Goal: Information Seeking & Learning: Understand process/instructions

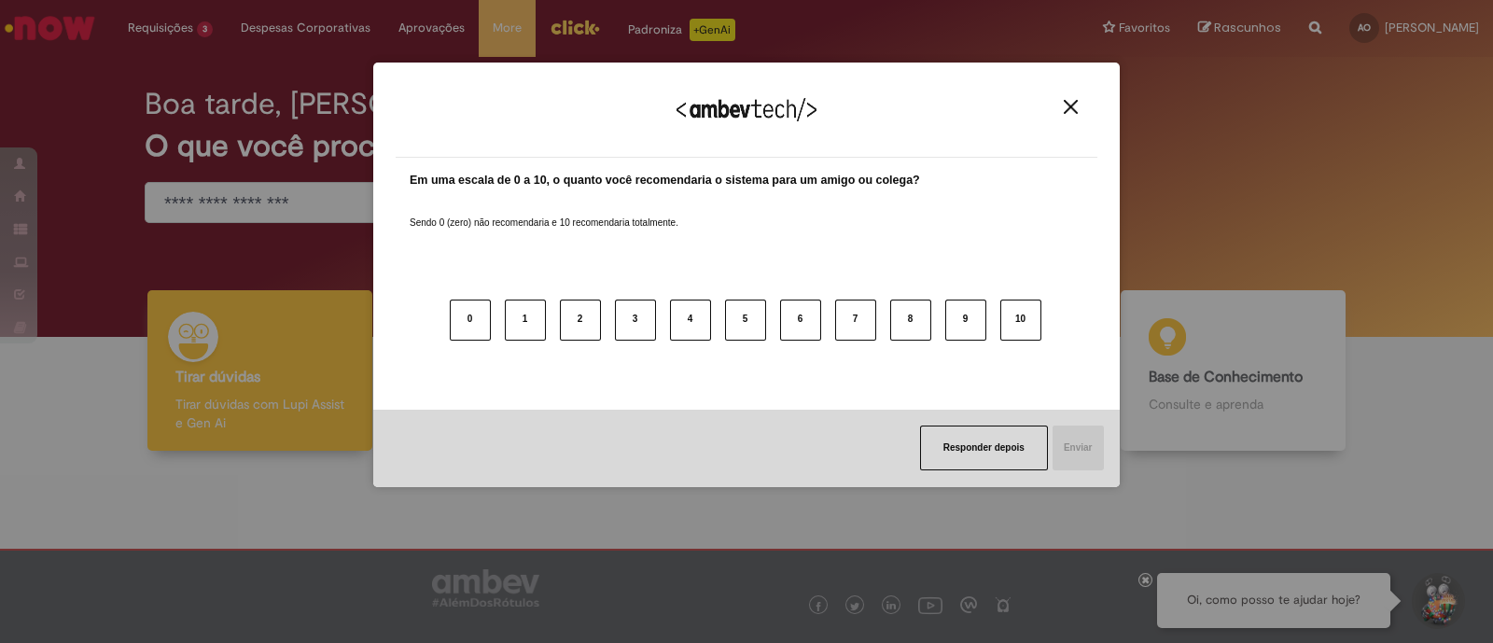
click at [410, 217] on div "Em uma escala de 0 a 10, o quanto você recomendaria o sistema para um amigo ou …" at bounding box center [747, 277] width 674 height 210
click at [189, 203] on div "Agradecemos seu feedback! Em uma escala de 0 a 10, o quanto você recomendaria o…" at bounding box center [746, 321] width 1493 height 643
click at [1074, 111] on img "Close" at bounding box center [1071, 107] width 14 height 14
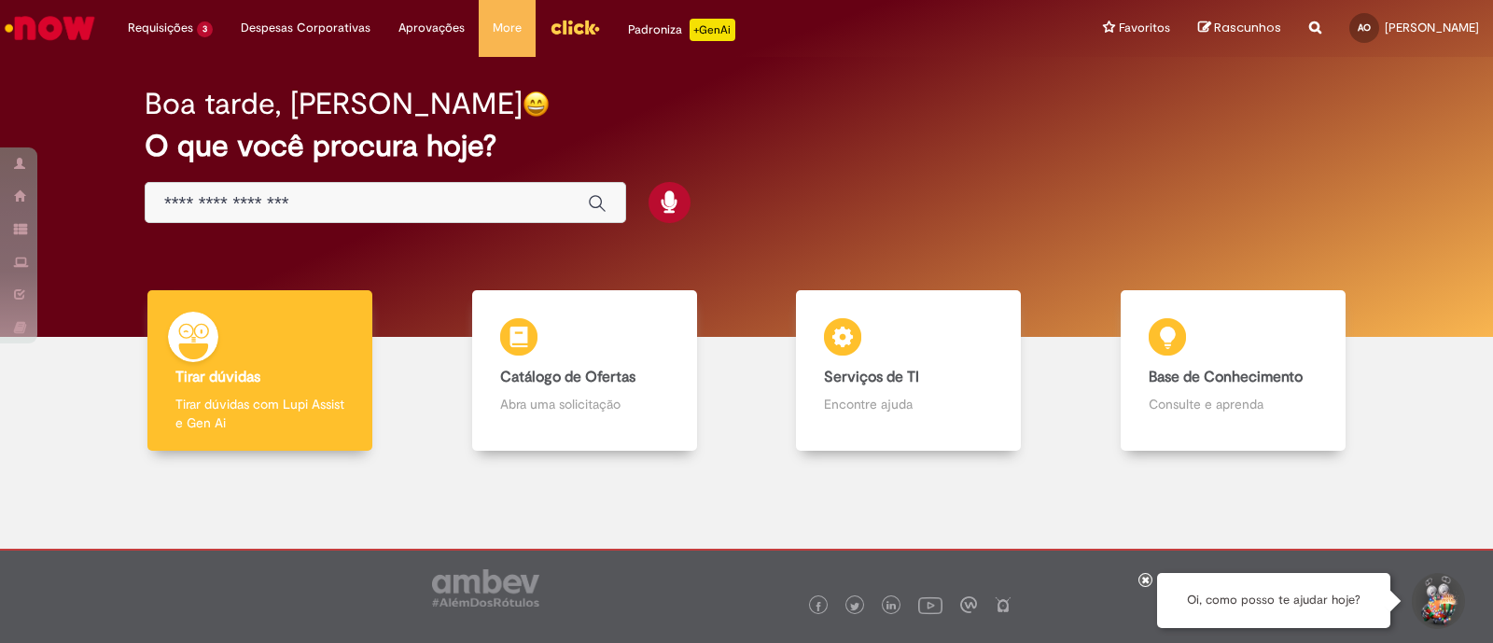
click at [429, 179] on div "Boa tarde, [PERSON_NAME] O que você procura hoje?" at bounding box center [746, 156] width 1269 height 159
click at [418, 187] on div "Global" at bounding box center [386, 203] width 482 height 42
click at [412, 189] on div "Global" at bounding box center [386, 203] width 482 height 42
click at [320, 217] on div "Global" at bounding box center [386, 203] width 482 height 42
drag, startPoint x: 325, startPoint y: 201, endPoint x: 315, endPoint y: 207, distance: 12.2
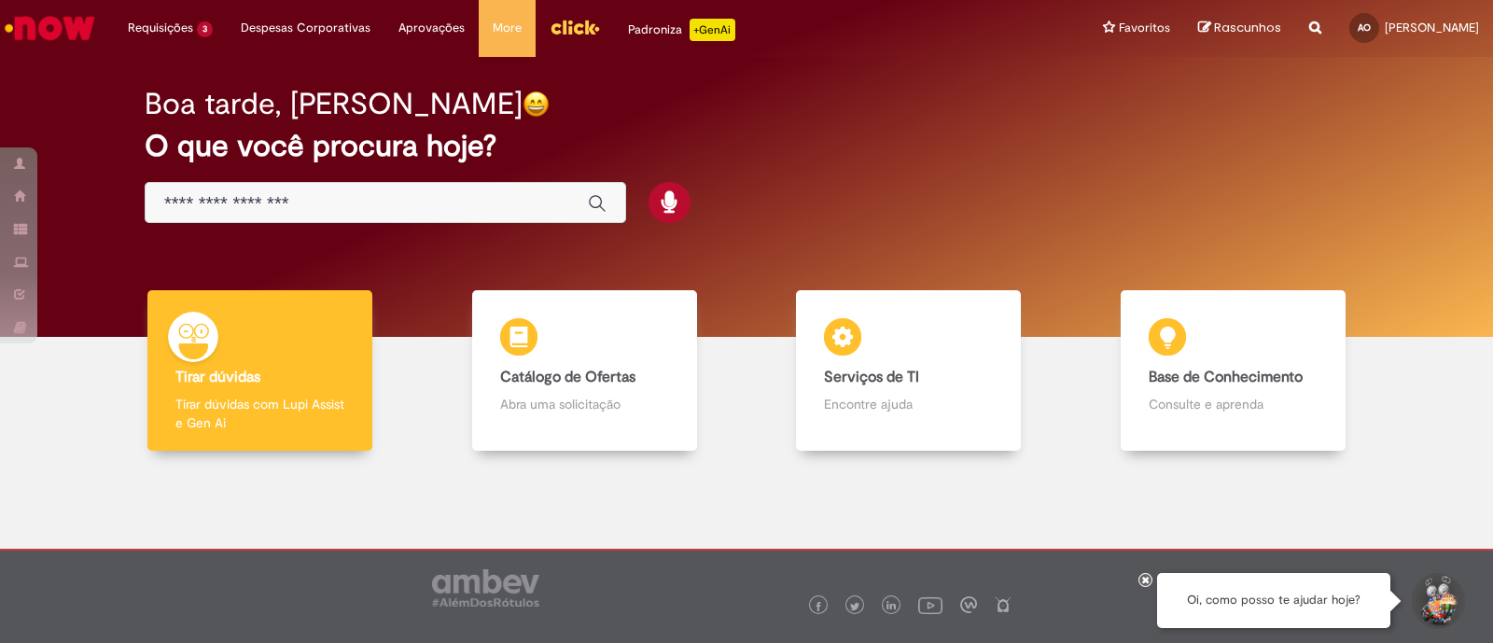
click at [315, 207] on input "Basta digitar aqui" at bounding box center [366, 203] width 405 height 21
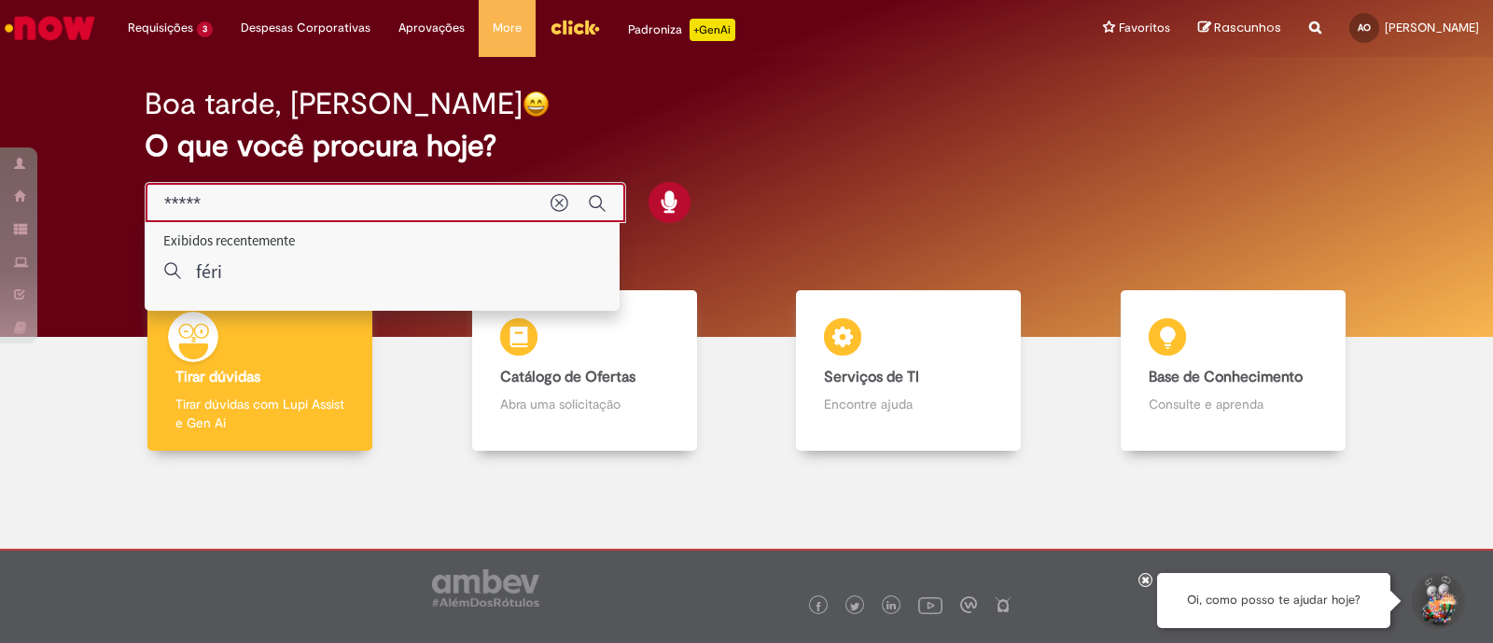
type input "******"
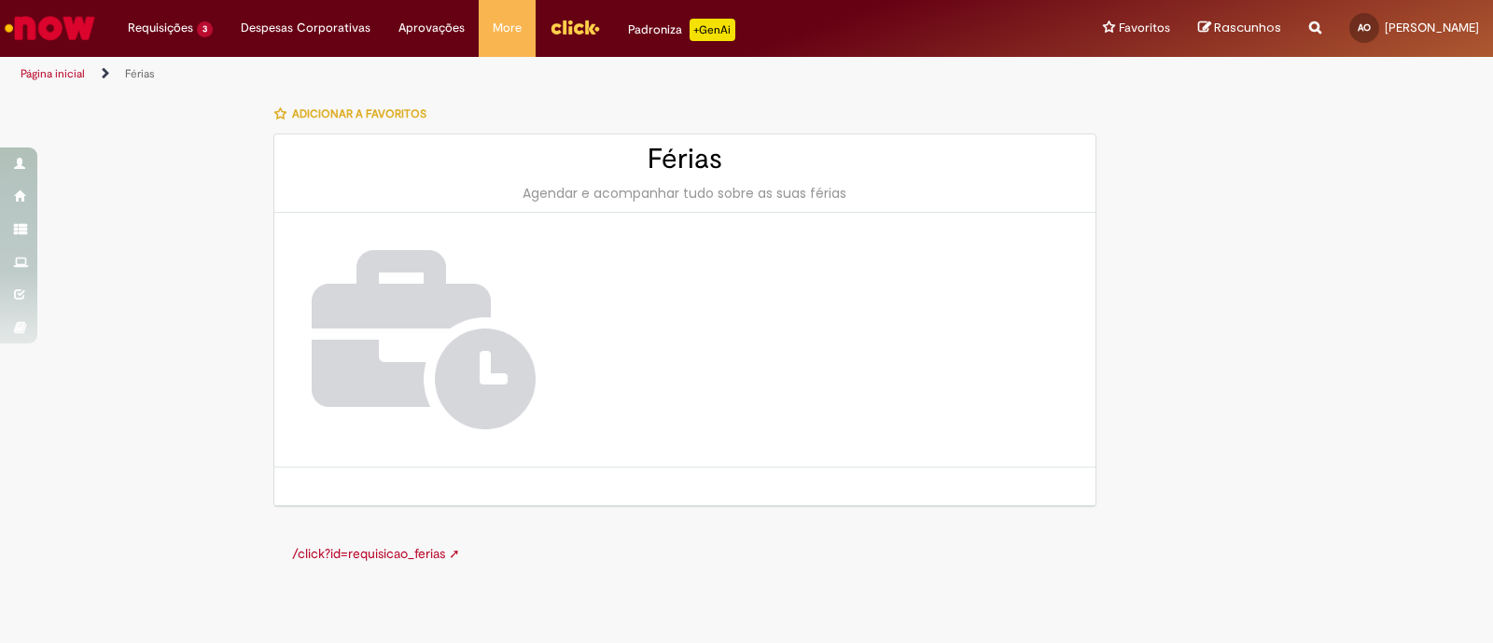
click at [384, 550] on link "/click?id=requisicao_ferias ➚" at bounding box center [376, 553] width 168 height 17
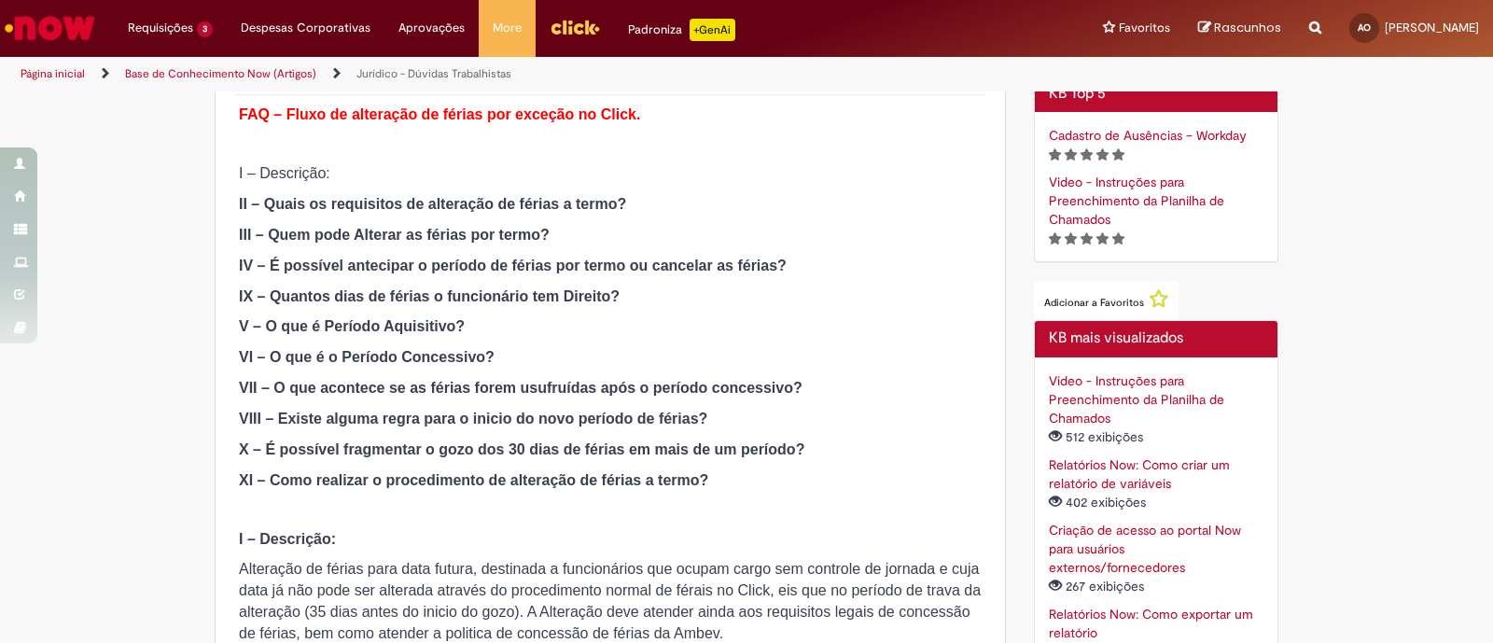
scroll to position [583, 0]
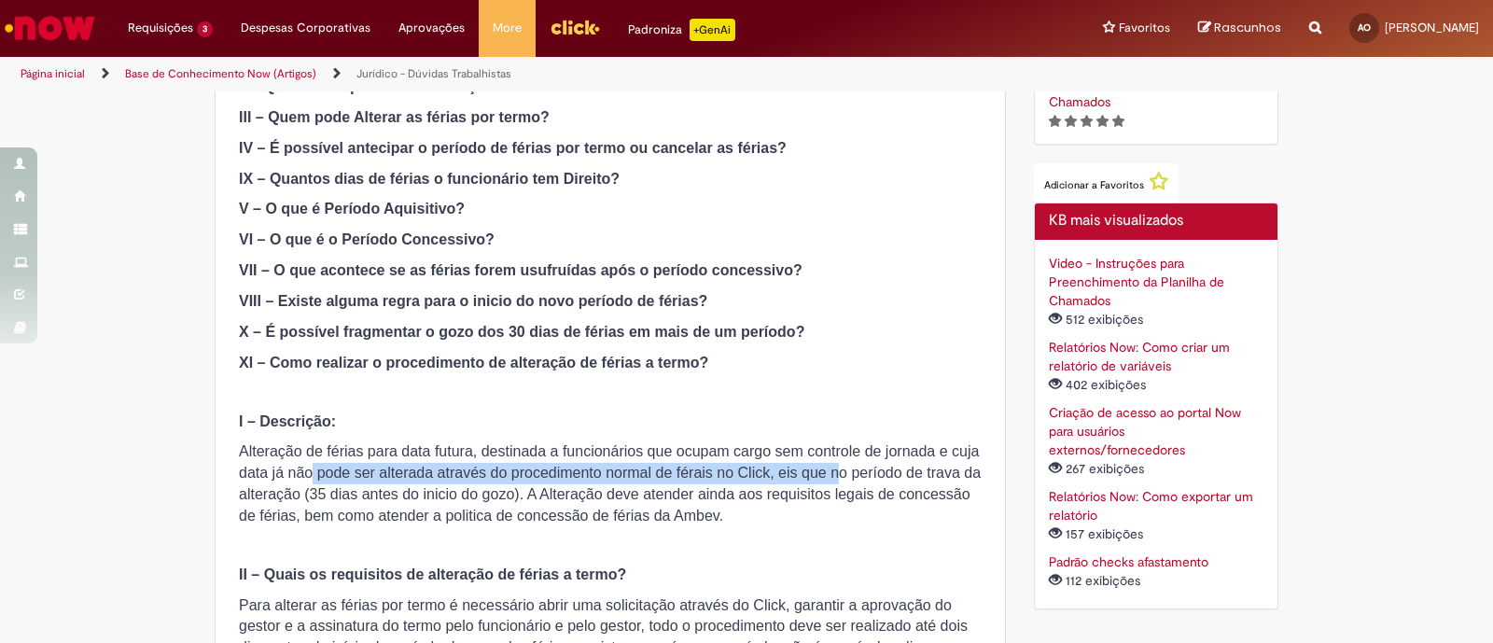
drag, startPoint x: 342, startPoint y: 480, endPoint x: 826, endPoint y: 469, distance: 484.5
click at [826, 469] on span "Alteração de férias para data futura, destinada a funcionários que ocupam cargo…" at bounding box center [610, 483] width 742 height 80
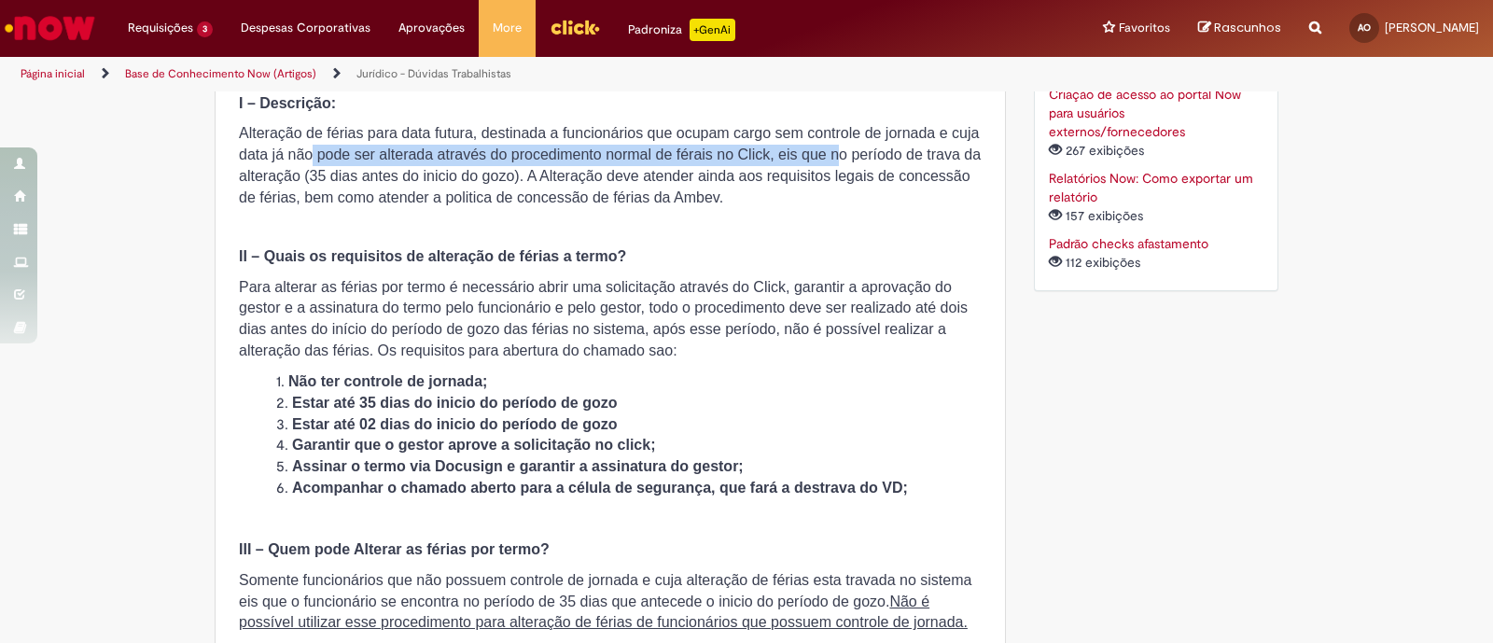
scroll to position [932, 0]
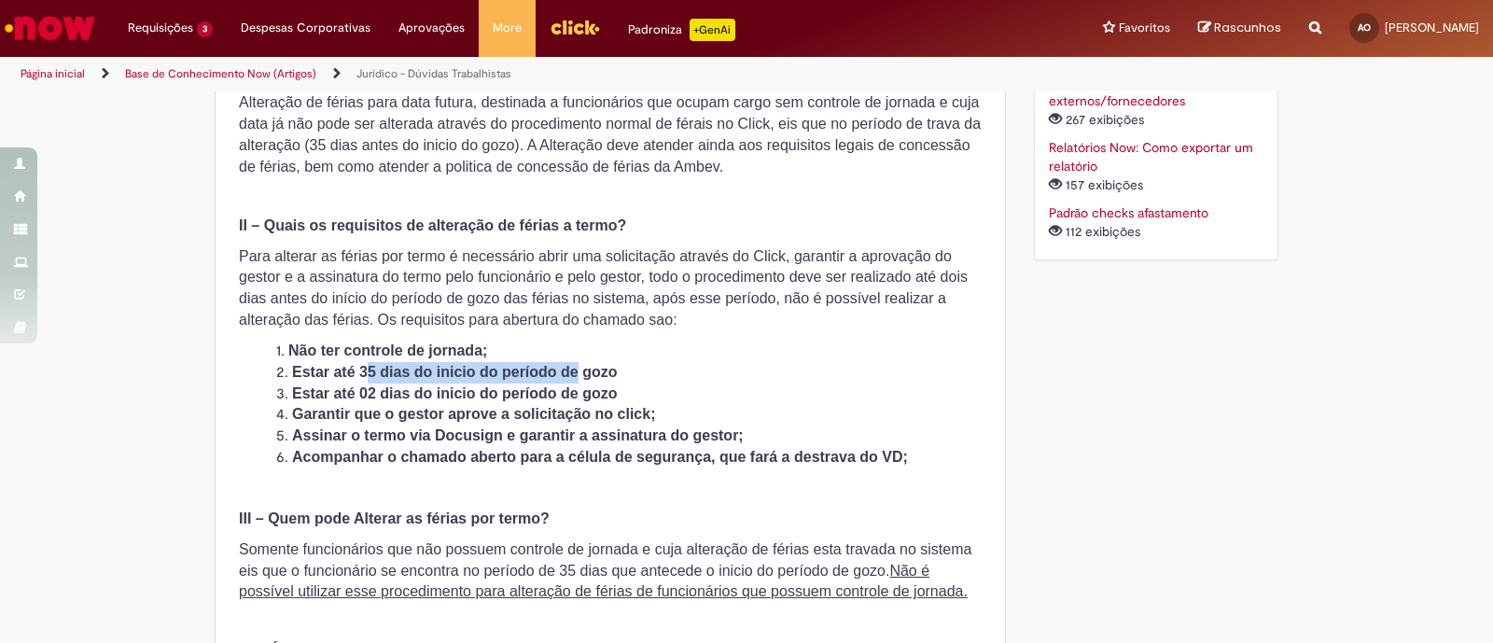
drag, startPoint x: 355, startPoint y: 374, endPoint x: 569, endPoint y: 380, distance: 214.7
click at [569, 380] on li "Estar até 35 dias do inicio do período de gozo" at bounding box center [629, 372] width 706 height 21
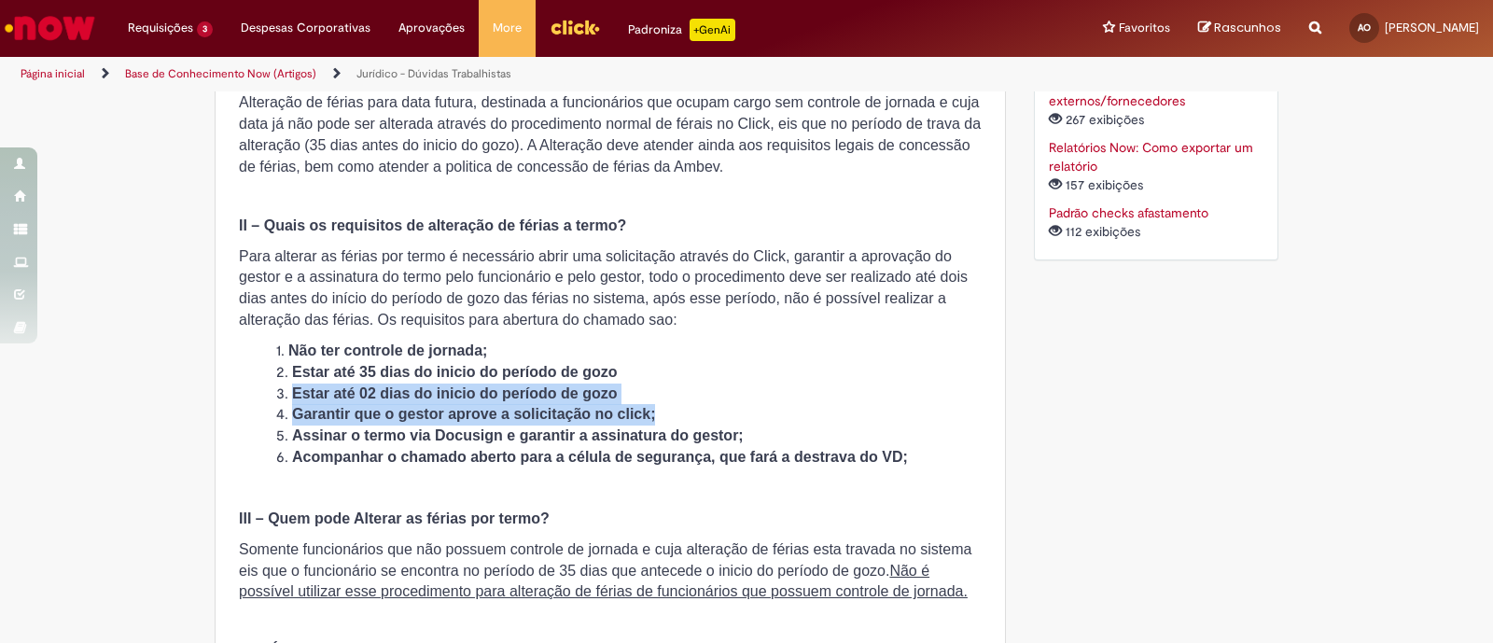
drag, startPoint x: 287, startPoint y: 385, endPoint x: 649, endPoint y: 410, distance: 362.0
click at [649, 410] on ol "Não ter controle de jornada; Estar até 35 dias do inicio do período de gozo Est…" at bounding box center [610, 405] width 743 height 128
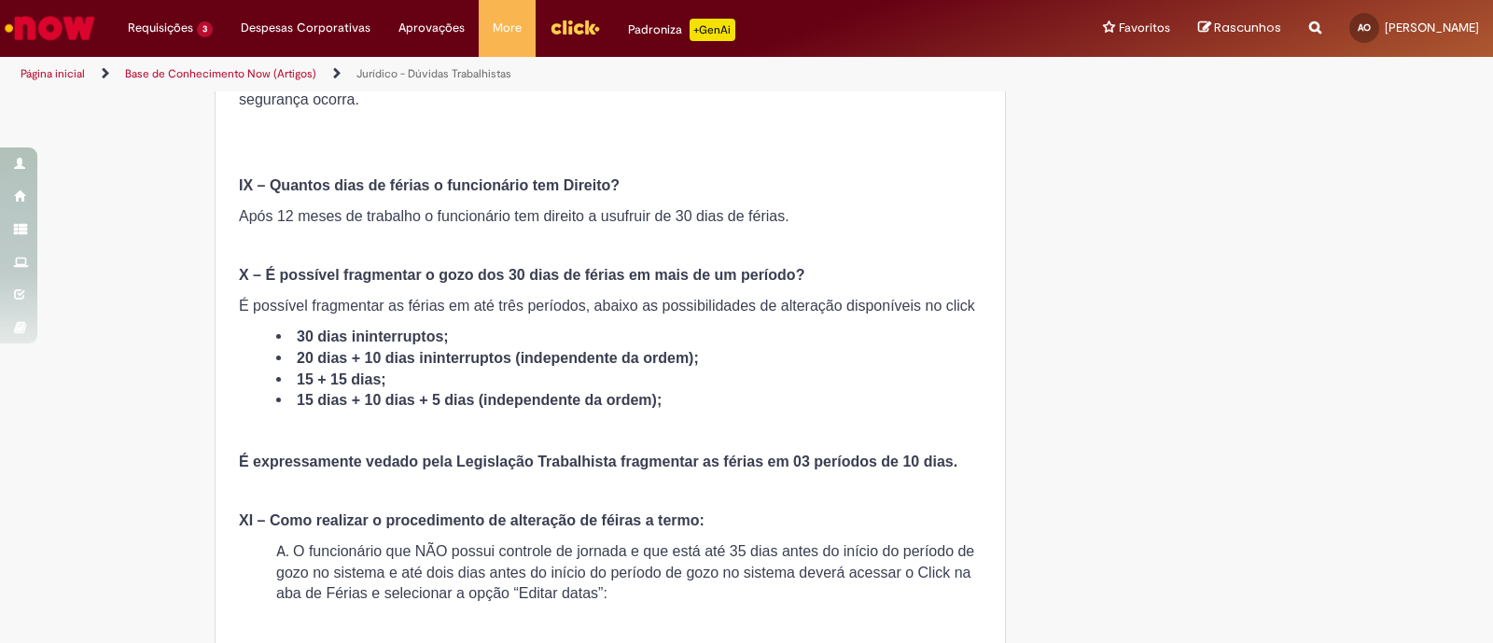
scroll to position [3265, 0]
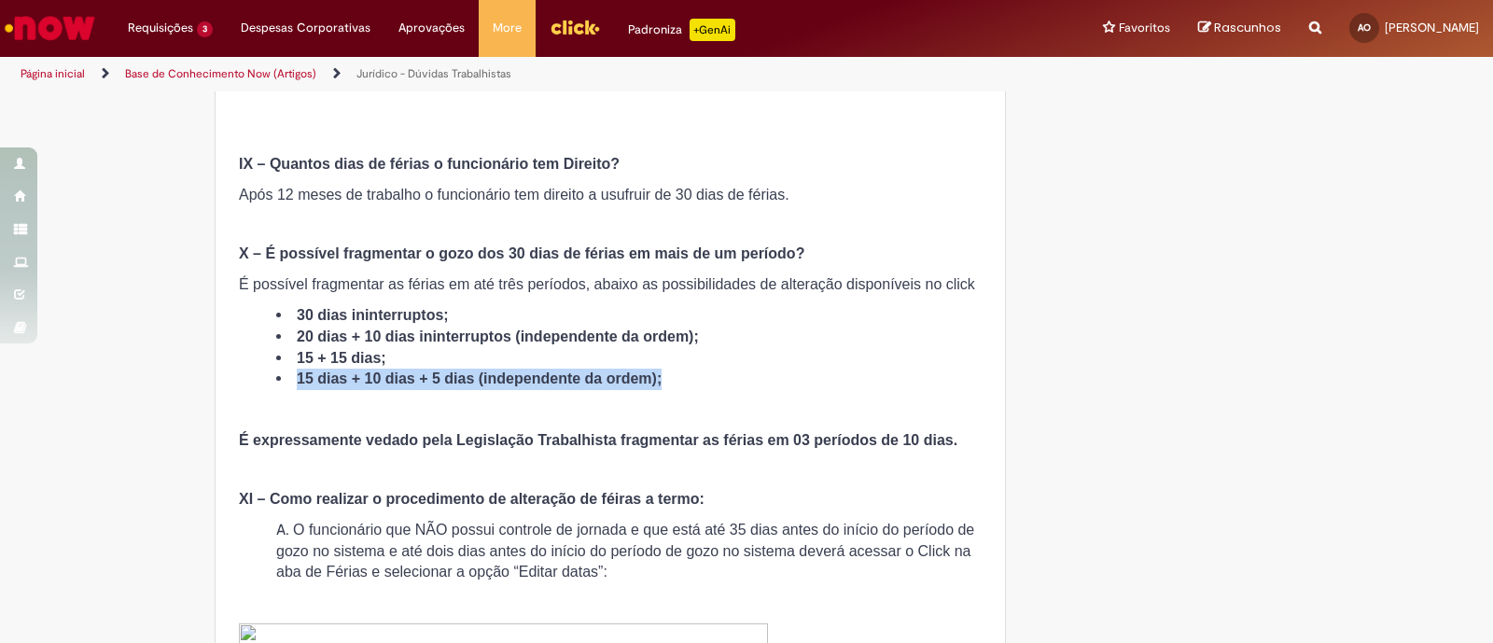
drag, startPoint x: 289, startPoint y: 376, endPoint x: 767, endPoint y: 371, distance: 477.9
click at [767, 371] on li "15 dias + 10 dias + 5 dias (independente da ordem);" at bounding box center [629, 379] width 706 height 21
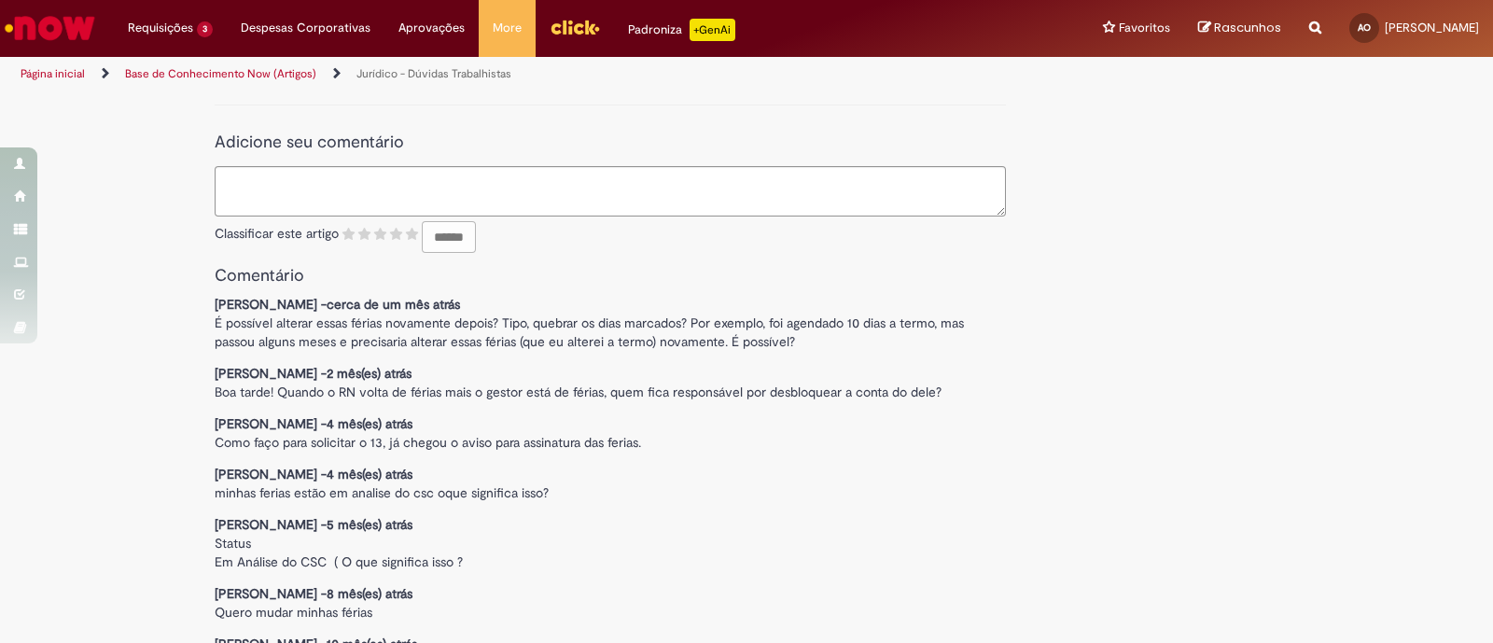
scroll to position [7699, 0]
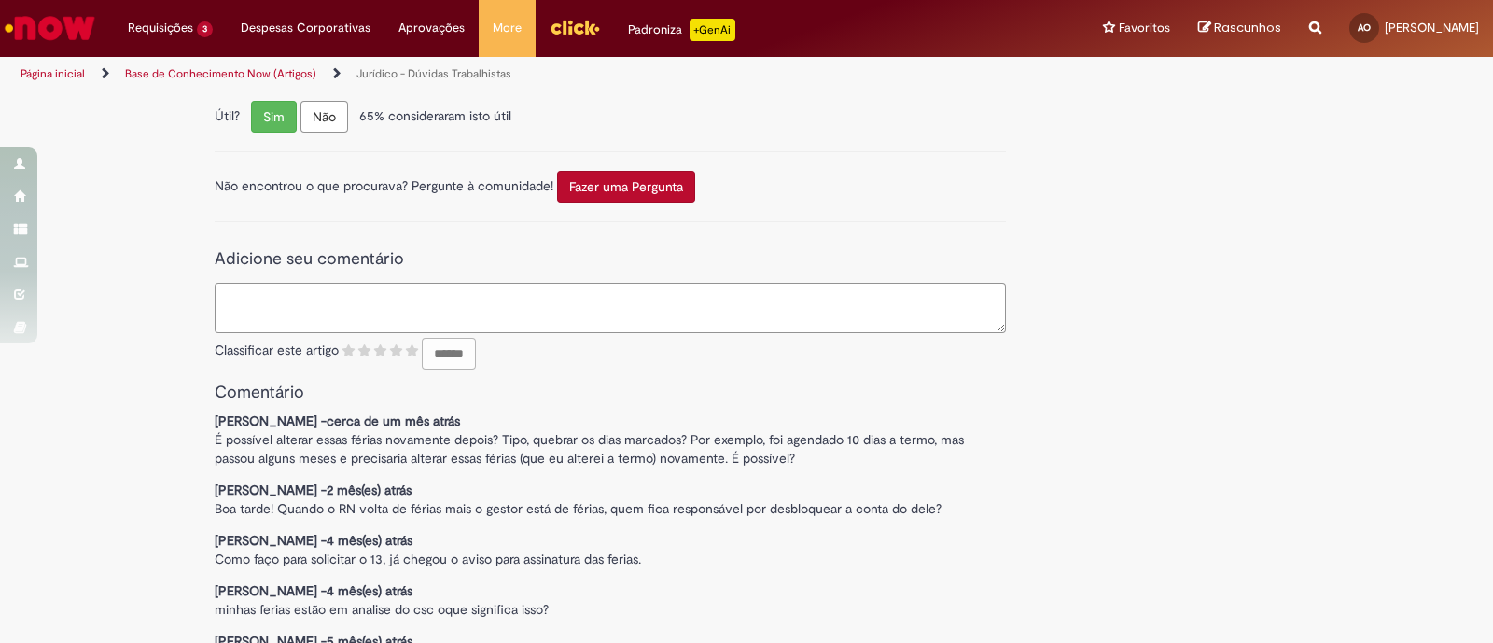
click at [508, 320] on textarea "Adicione seu comentário" at bounding box center [610, 308] width 791 height 50
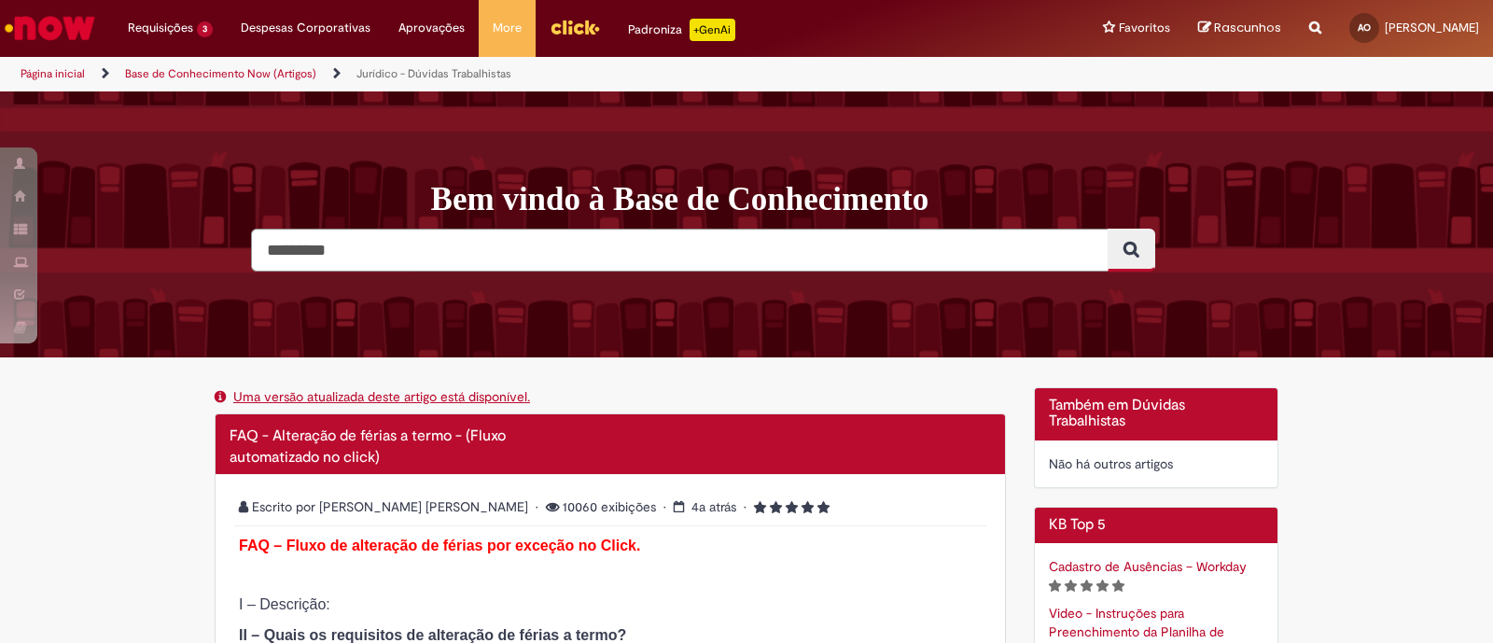
scroll to position [0, 0]
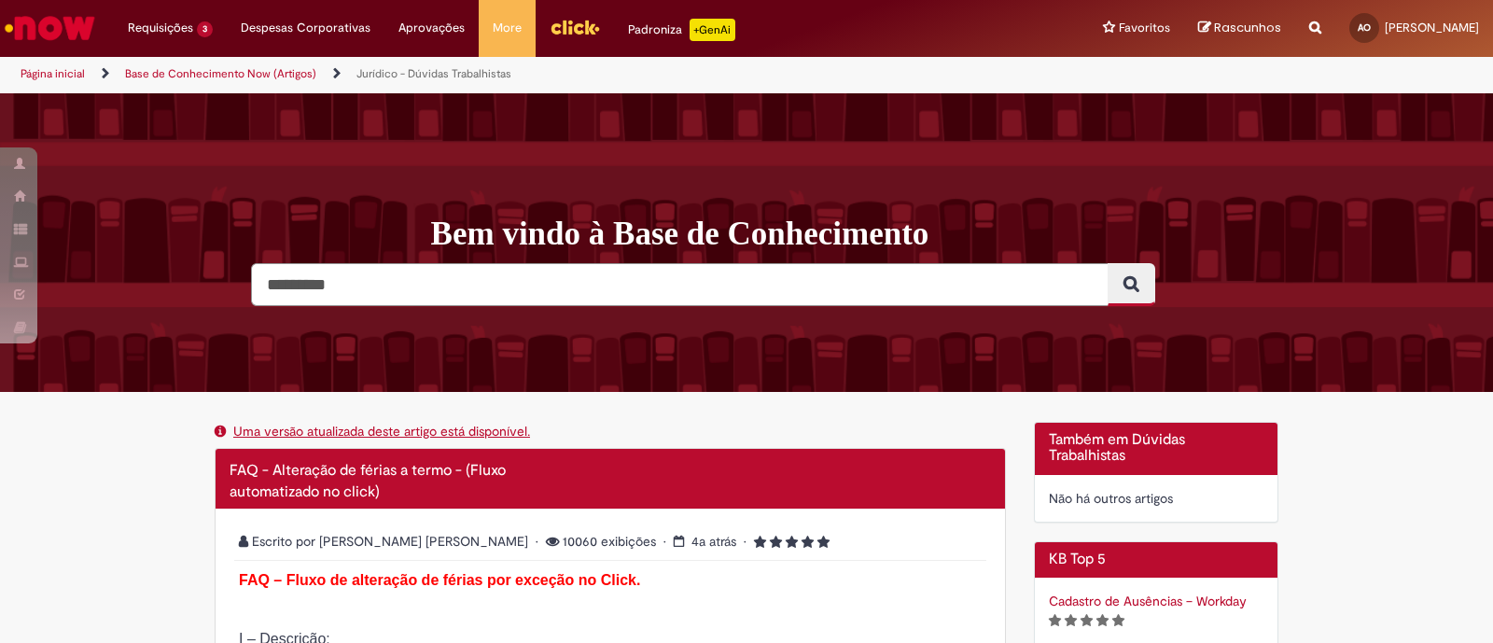
click at [537, 267] on input "Pesquisar" at bounding box center [680, 284] width 858 height 43
click at [573, 28] on img "Menu Cabeçalho" at bounding box center [575, 27] width 50 height 28
